Goal: Navigation & Orientation: Find specific page/section

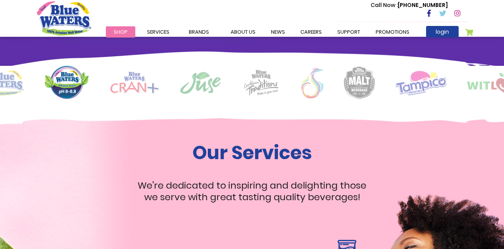
scroll to position [589, 0]
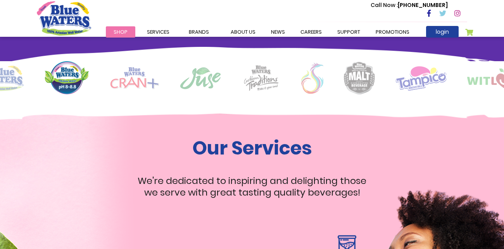
drag, startPoint x: 503, startPoint y: 12, endPoint x: 504, endPoint y: 105, distance: 93.8
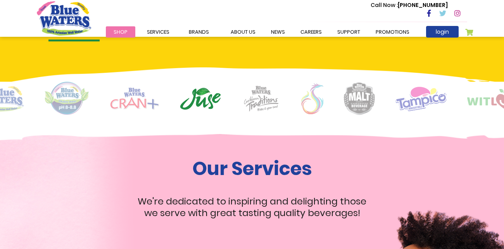
scroll to position [538, 0]
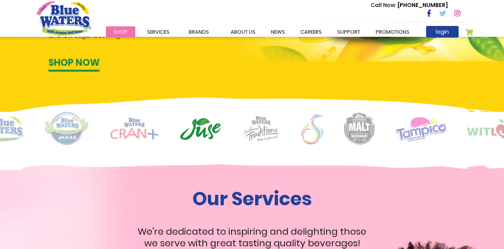
click at [131, 124] on img at bounding box center [134, 129] width 49 height 22
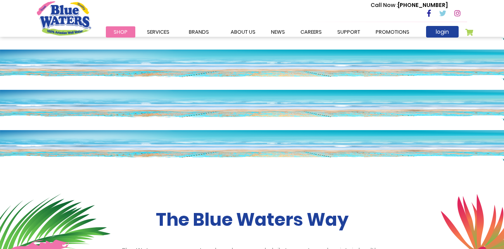
scroll to position [26, 0]
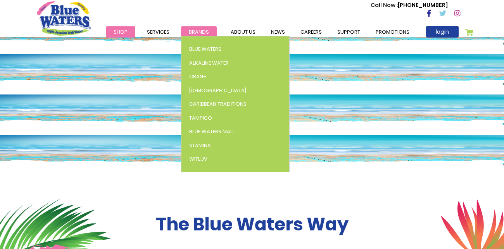
click at [197, 34] on span "Brands" at bounding box center [199, 31] width 20 height 7
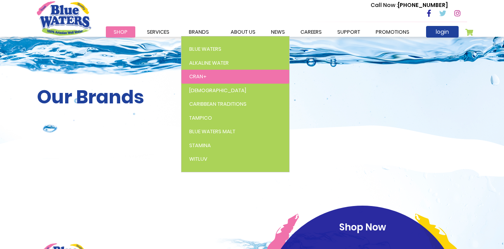
click at [202, 76] on span "Cran+" at bounding box center [197, 76] width 17 height 7
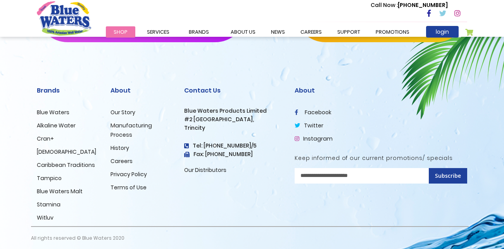
scroll to position [1192, 0]
